Goal: Find specific page/section

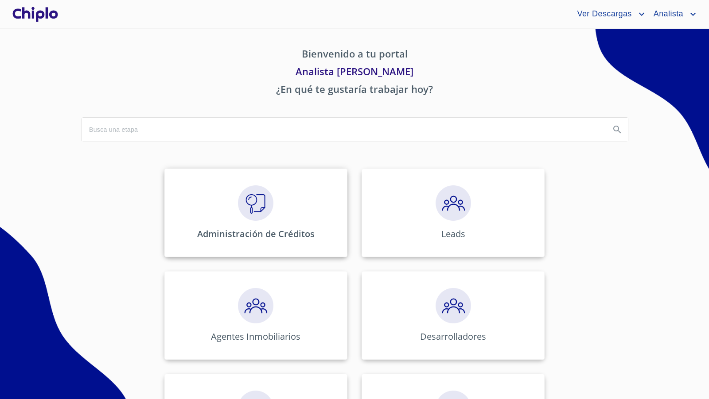
click at [259, 206] on img at bounding box center [255, 203] width 35 height 35
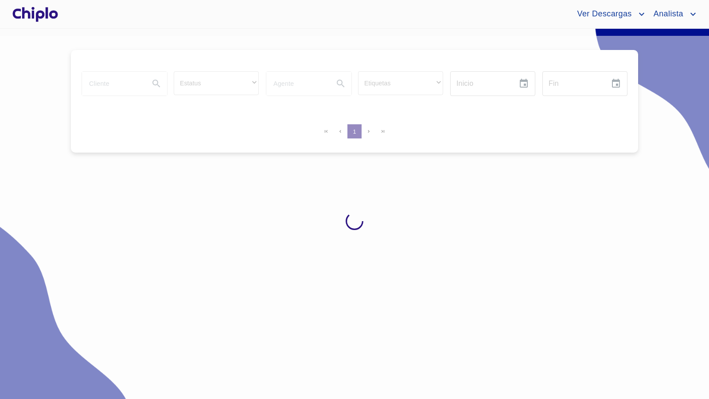
click at [130, 84] on div at bounding box center [354, 221] width 709 height 371
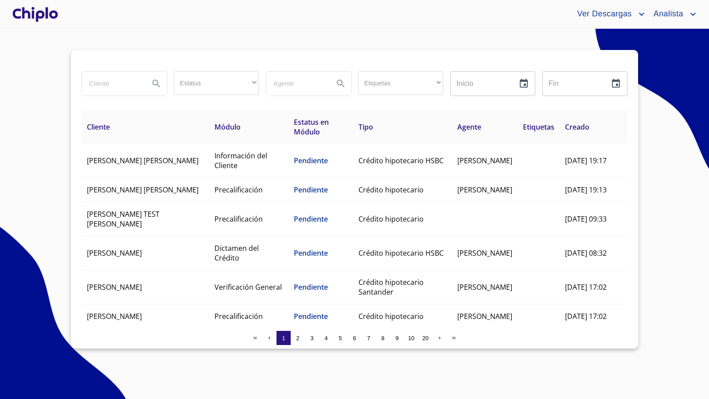
click at [120, 85] on input "search" at bounding box center [112, 84] width 60 height 24
type input "[PERSON_NAME]"
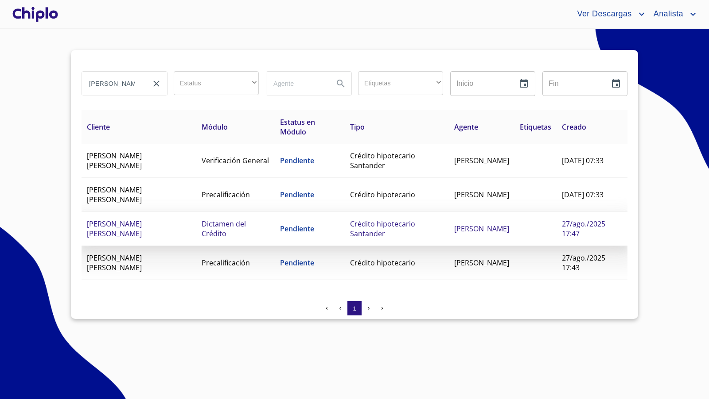
click at [189, 223] on td "[PERSON_NAME] [PERSON_NAME]" at bounding box center [138, 229] width 115 height 34
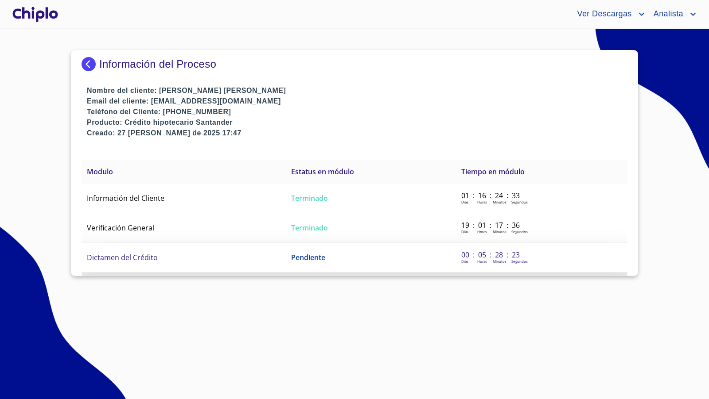
click at [143, 257] on span "Dictamen del Crédito" at bounding box center [122, 258] width 71 height 10
